Goal: Communication & Community: Answer question/provide support

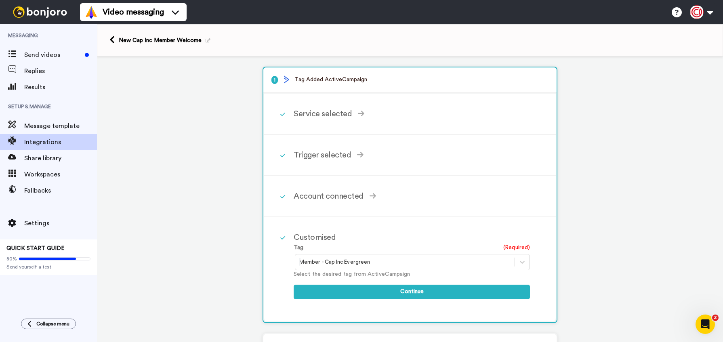
scroll to position [149, 0]
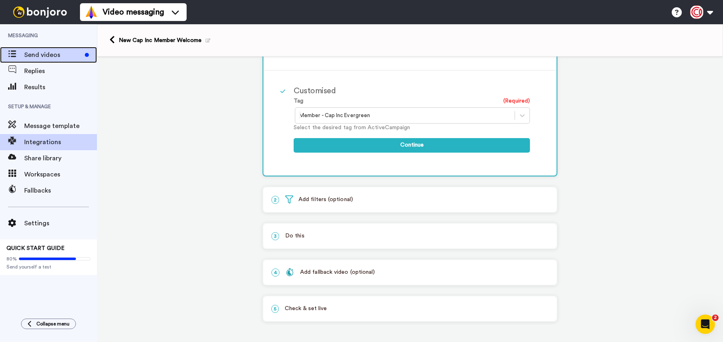
click at [29, 57] on span "Send videos" at bounding box center [52, 55] width 57 height 10
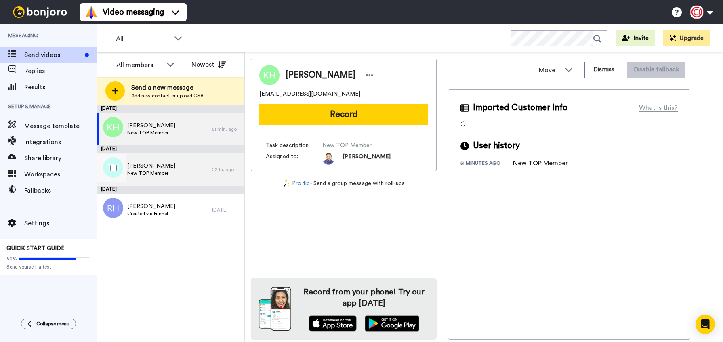
click at [168, 171] on div "[PERSON_NAME] New TOP Member" at bounding box center [154, 170] width 115 height 32
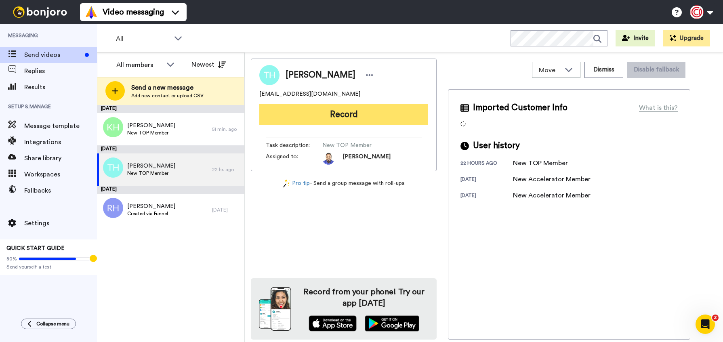
click at [312, 111] on button "Record" at bounding box center [343, 114] width 169 height 21
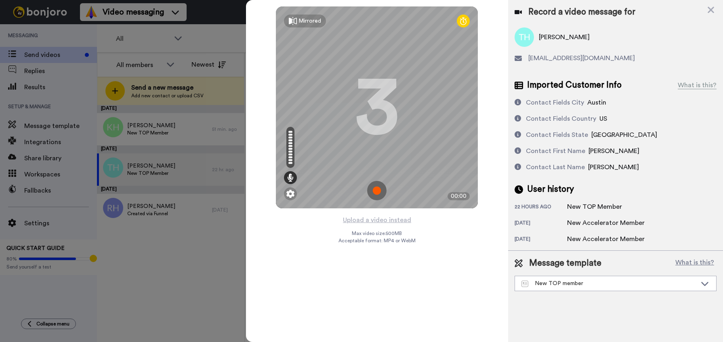
click at [372, 189] on img at bounding box center [376, 190] width 19 height 19
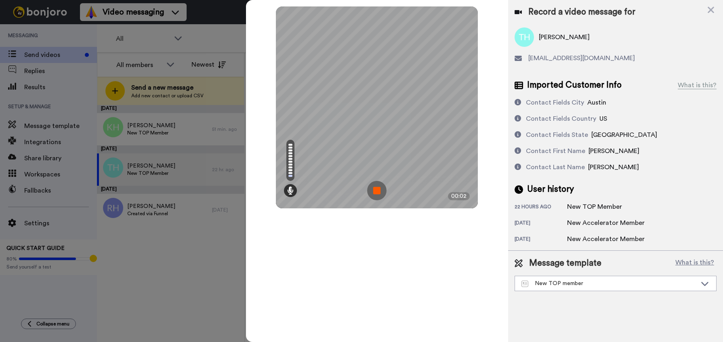
click at [378, 192] on img at bounding box center [376, 190] width 19 height 19
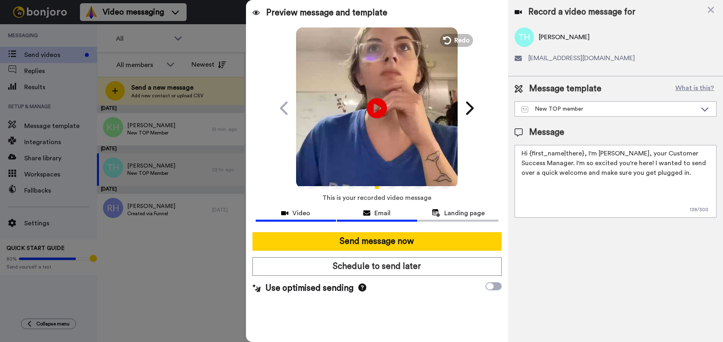
click at [397, 215] on div "Email" at bounding box center [377, 213] width 80 height 10
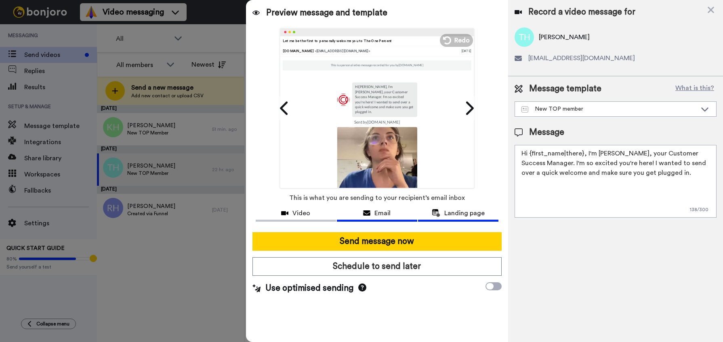
click at [461, 213] on span "Landing page" at bounding box center [464, 213] width 40 height 10
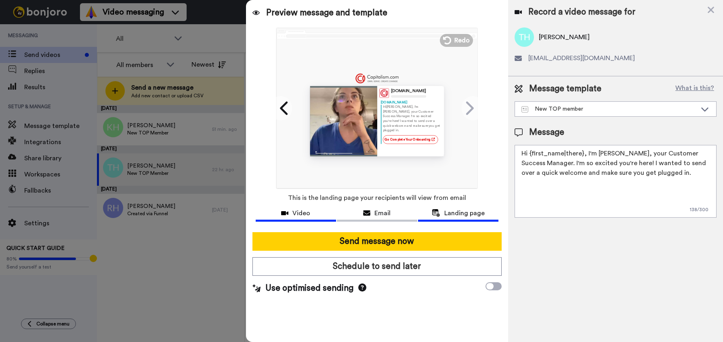
click at [293, 211] on span "Video" at bounding box center [301, 213] width 18 height 10
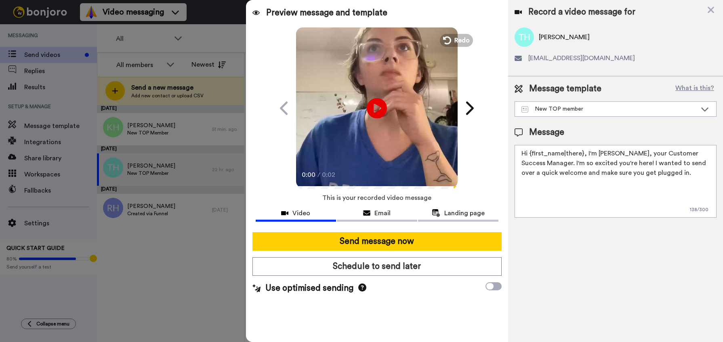
click at [664, 173] on textarea "Hi {first_name|there}, I'm Lee, your Customer Success Manager. I'm so excited y…" at bounding box center [616, 181] width 202 height 73
click at [639, 110] on div "New TOP member" at bounding box center [608, 109] width 175 height 8
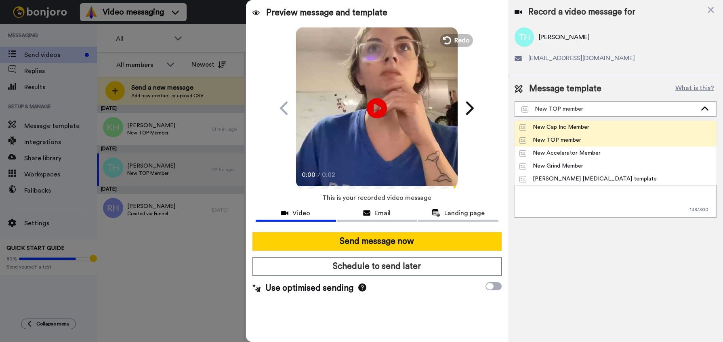
click at [582, 124] on div "New Cap Inc Member" at bounding box center [554, 127] width 70 height 8
type textarea "Hi {first_name|there}, Pumped to have you inside the Incubator! Looking forward…"
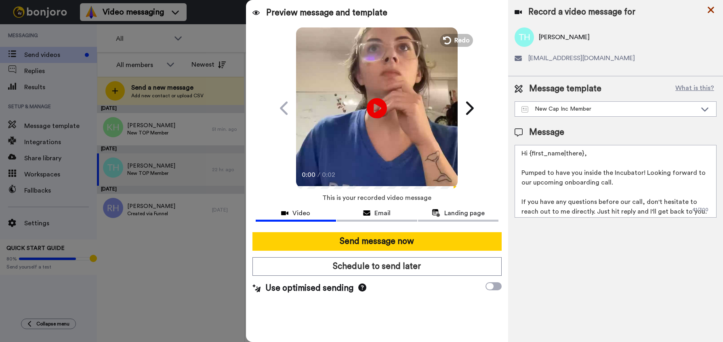
click at [708, 7] on icon at bounding box center [711, 10] width 6 height 6
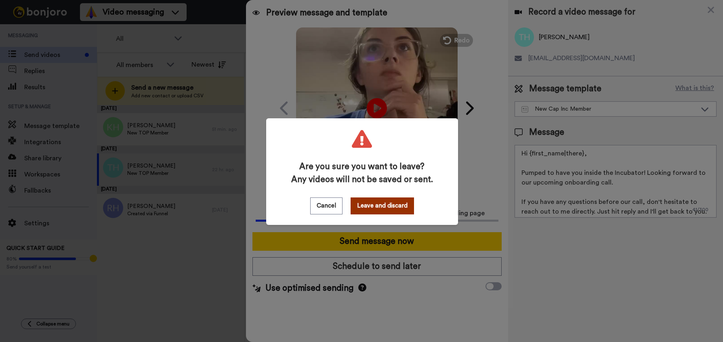
click at [376, 211] on button "Leave and discard" at bounding box center [382, 206] width 63 height 17
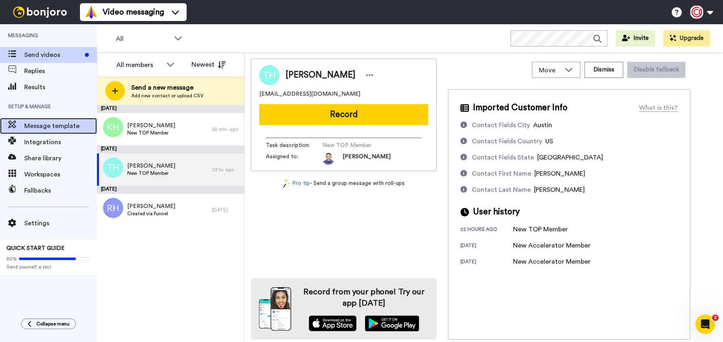
click at [58, 128] on span "Message template" at bounding box center [60, 126] width 73 height 10
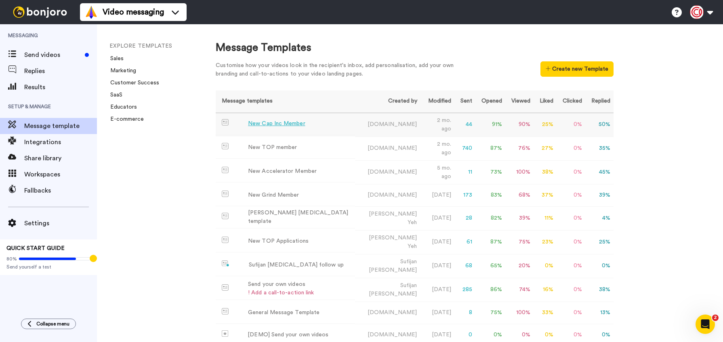
click at [295, 124] on div "New Cap Inc Member" at bounding box center [276, 124] width 57 height 8
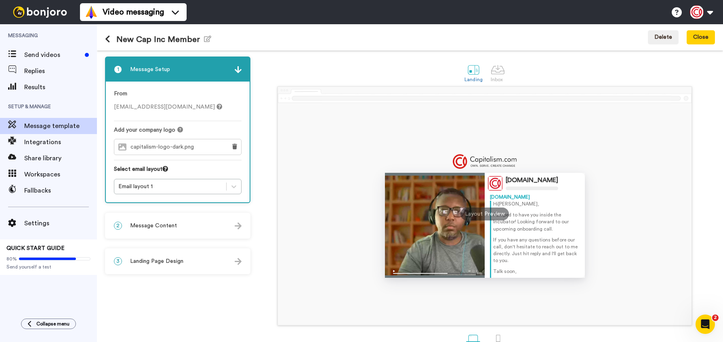
click at [221, 229] on div "2 Message Content" at bounding box center [178, 226] width 144 height 24
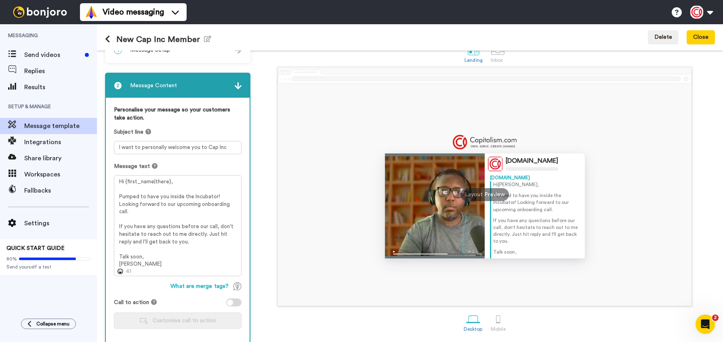
scroll to position [49, 0]
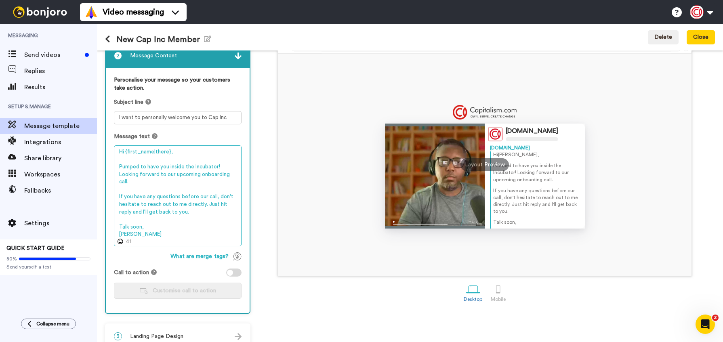
drag, startPoint x: 132, startPoint y: 182, endPoint x: 119, endPoint y: 176, distance: 14.5
click at [119, 176] on textarea "Hi {first_name|there}, Pumped to have you inside the Incubator! Looking forward…" at bounding box center [178, 195] width 128 height 101
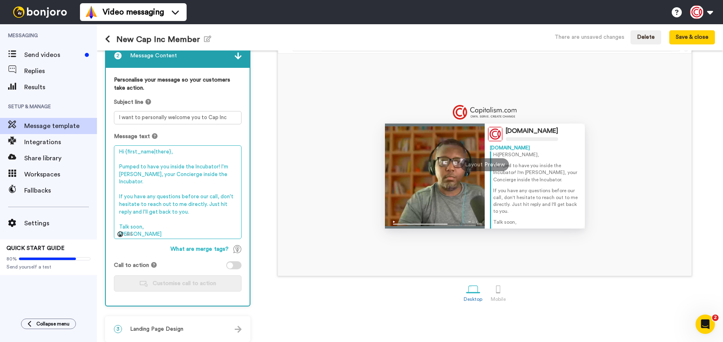
drag, startPoint x: 219, startPoint y: 189, endPoint x: 117, endPoint y: 189, distance: 102.2
click at [117, 189] on textarea "Hi {first_name|there}, Pumped to have you inside the Incubator! I'm Lee, your C…" at bounding box center [178, 192] width 128 height 94
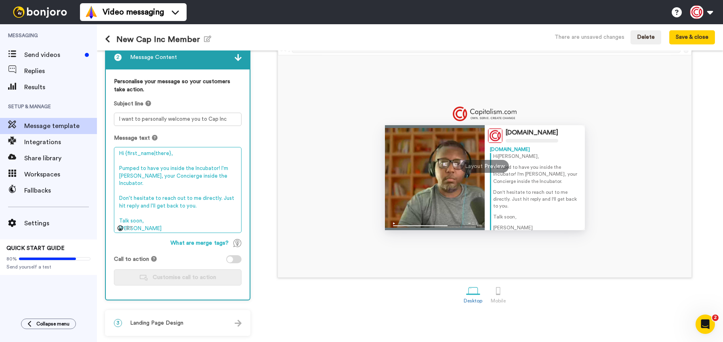
scroll to position [48, 0]
drag, startPoint x: 190, startPoint y: 198, endPoint x: 215, endPoint y: 191, distance: 26.6
click at [215, 191] on textarea "Hi {first_name|there}, Pumped to have you inside the Incubator! I'm Lee, your C…" at bounding box center [178, 190] width 128 height 86
click at [215, 176] on textarea "Hi {first_name|there}, Pumped to have you inside the Incubator! I'm Lee, your C…" at bounding box center [178, 190] width 128 height 86
click at [119, 191] on textarea "Hi {first_name|there}, Pumped to have you inside the Incubator! I'm Lee, your C…" at bounding box center [178, 190] width 128 height 86
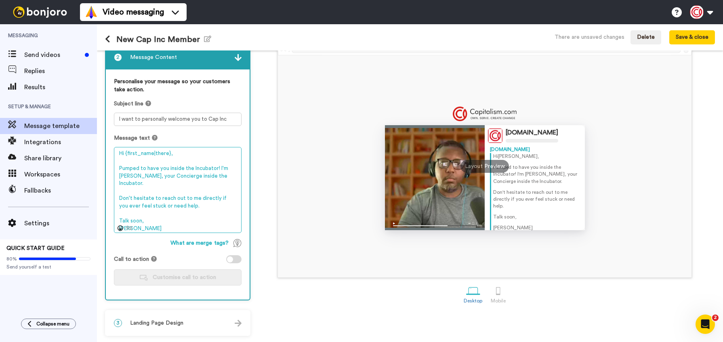
click at [215, 191] on textarea "Hi {first_name|there}, Pumped to have you inside the Incubator! I'm Lee, your C…" at bounding box center [178, 190] width 128 height 86
click at [219, 190] on textarea "Hi {first_name|there}, Pumped to have you inside the Incubator! I'm Lee, your C…" at bounding box center [178, 190] width 128 height 86
click at [212, 199] on textarea "Hi {first_name|there}, Pumped to have you inside the Incubator! I'm Lee, your C…" at bounding box center [178, 190] width 128 height 86
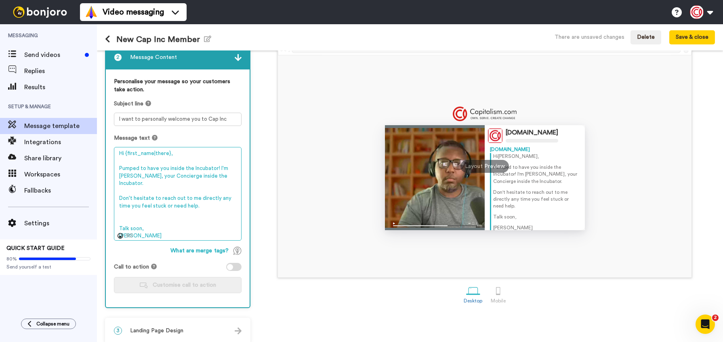
scroll to position [49, 0]
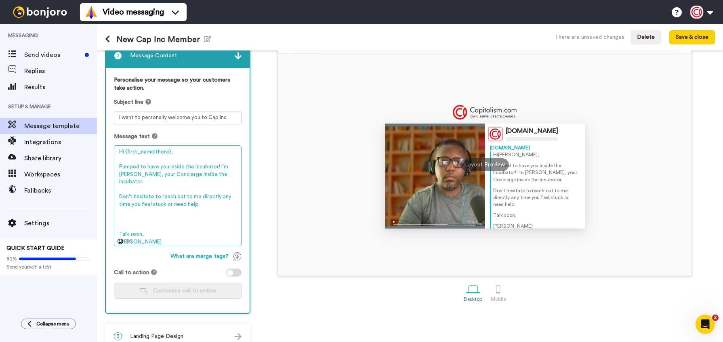
click at [167, 175] on textarea "Hi {first_name|there}, Pumped to have you inside the Incubator! I'm Lee, your C…" at bounding box center [178, 195] width 128 height 101
click at [123, 215] on textarea "Hi {first_name|there}, Pumped to have you inside the Incubator! I'm Lee, your C…" at bounding box center [178, 195] width 128 height 101
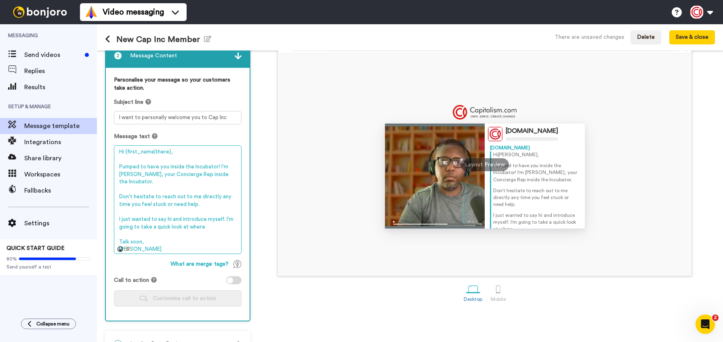
drag, startPoint x: 219, startPoint y: 167, endPoint x: 118, endPoint y: 167, distance: 101.0
click at [118, 167] on textarea "Hi {first_name|there}, Pumped to have you inside the Incubator! I'm Lee, your C…" at bounding box center [178, 199] width 128 height 109
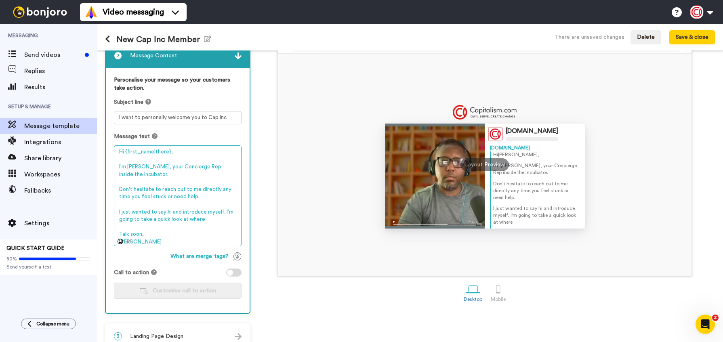
click at [120, 183] on textarea "Hi {first_name|there}, I'm Lee, your Concierge Rep inside the Incubator. Don't …" at bounding box center [178, 195] width 128 height 101
click at [205, 213] on textarea "Hi {first_name|there}, I'm Lee, your Concierge Rep inside the Incubator. Don't …" at bounding box center [178, 195] width 128 height 101
drag, startPoint x: 184, startPoint y: 191, endPoint x: 107, endPoint y: 182, distance: 77.2
click at [107, 183] on div "Personalise your message so your customers take action. Subject line I want to …" at bounding box center [178, 190] width 144 height 245
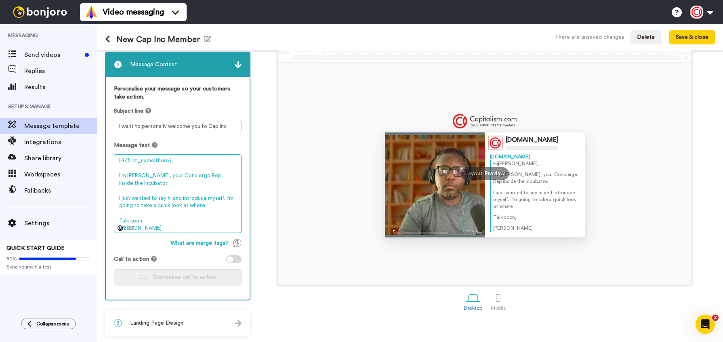
scroll to position [40, 0]
click at [126, 191] on textarea "Hi {first_name|there}, I'm Lee, your Concierge Rep inside the Incubator. I just…" at bounding box center [178, 193] width 128 height 79
drag, startPoint x: 211, startPoint y: 192, endPoint x: 110, endPoint y: 191, distance: 101.0
click at [110, 191] on div "Personalise your message so your customers take action. Subject line I want to …" at bounding box center [178, 188] width 144 height 223
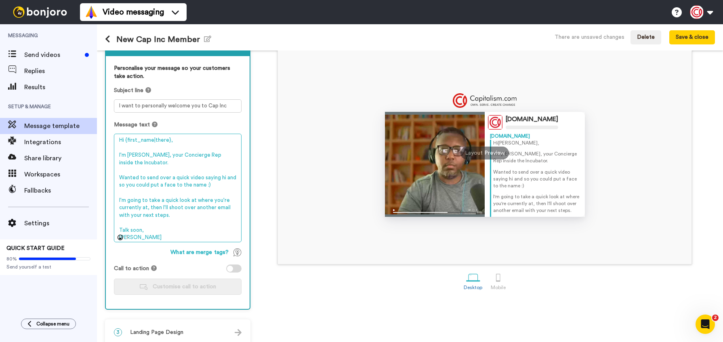
scroll to position [70, 0]
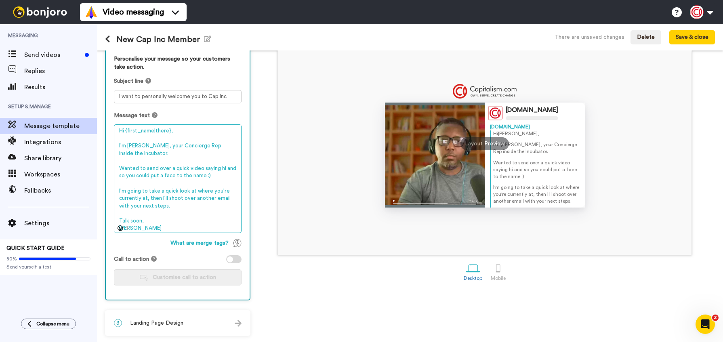
drag, startPoint x: 143, startPoint y: 215, endPoint x: 114, endPoint y: 214, distance: 29.5
click at [114, 214] on textarea "Hi {first_name|there}, I'm Lee, your Concierge Rep inside the Incubator. Wanted…" at bounding box center [178, 178] width 128 height 109
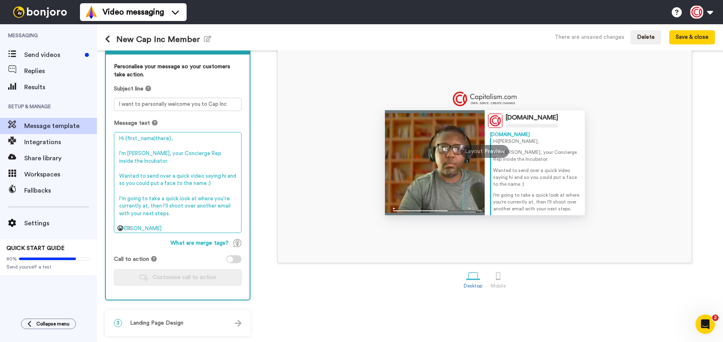
scroll to position [63, 0]
click at [213, 197] on textarea "Hi {first_name|there}, I'm Lee, your Concierge Rep inside the Incubator. Wanted…" at bounding box center [178, 182] width 128 height 101
click at [212, 199] on textarea "Hi {first_name|there}, I'm Lee, your Concierge Rep inside the Incubator. Wanted…" at bounding box center [178, 182] width 128 height 101
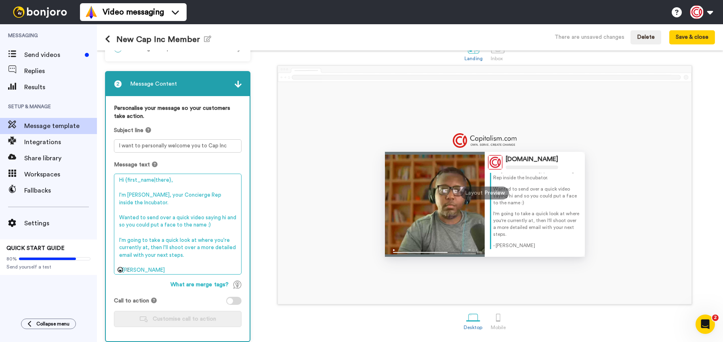
scroll to position [0, 0]
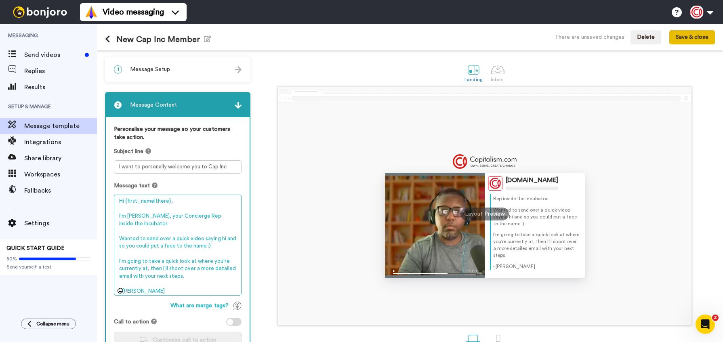
type textarea "Hi {first_name|there}, I'm Lee, your Concierge Rep inside the Incubator. Wanted…"
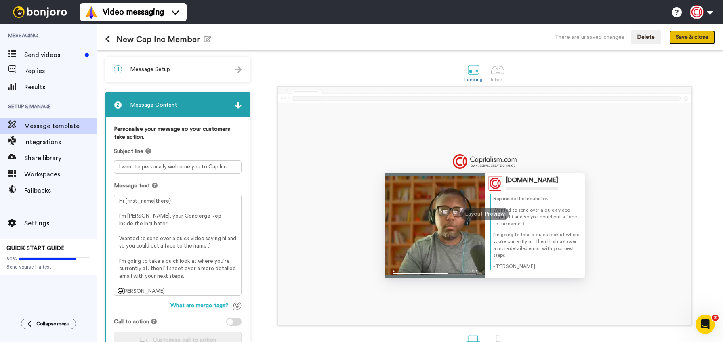
click at [703, 36] on button "Save & close" at bounding box center [692, 37] width 46 height 15
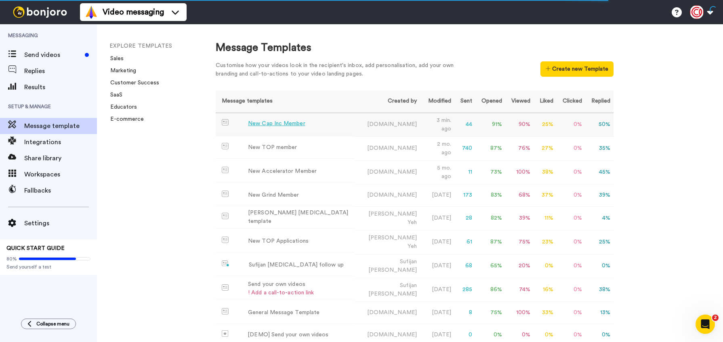
click at [286, 121] on div "New Cap Inc Member" at bounding box center [276, 124] width 57 height 8
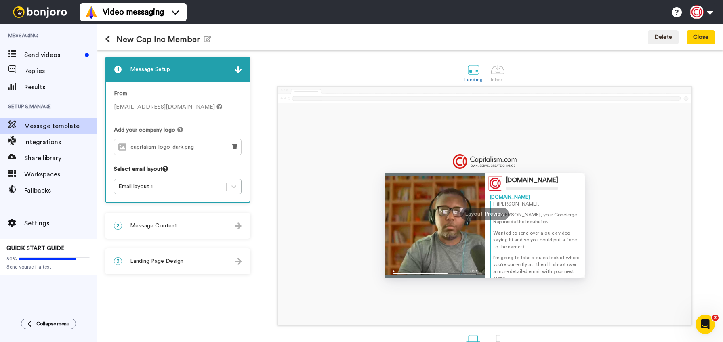
click at [196, 225] on div "2 Message Content" at bounding box center [178, 226] width 144 height 24
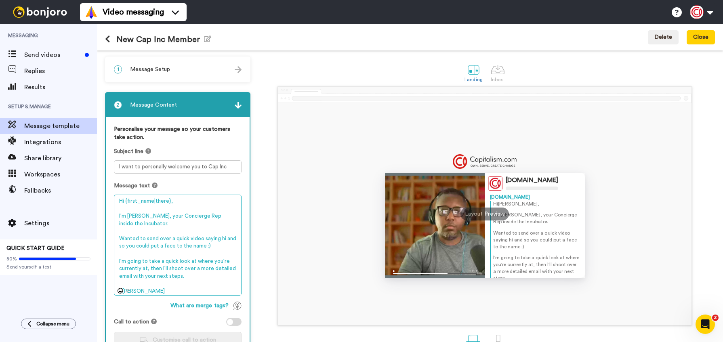
drag, startPoint x: 143, startPoint y: 284, endPoint x: 104, endPoint y: 188, distance: 104.3
click at [104, 188] on div "1 Message Setup From accounts@capitalism.com Add your company logo capitalism-l…" at bounding box center [410, 196] width 626 height 292
